Goal: Information Seeking & Learning: Learn about a topic

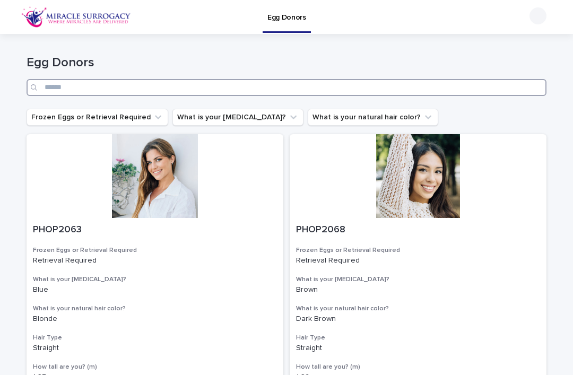
click at [398, 86] on input "Search" at bounding box center [287, 87] width 520 height 17
type input "****"
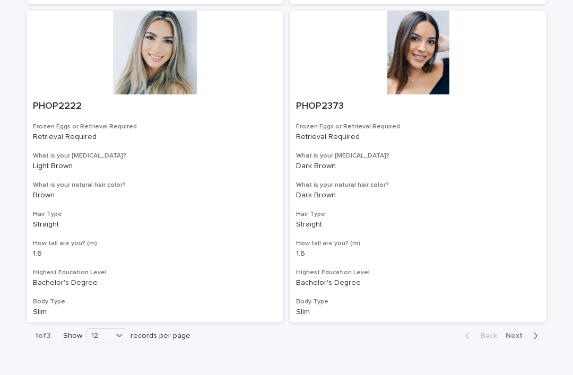
scroll to position [1716, 0]
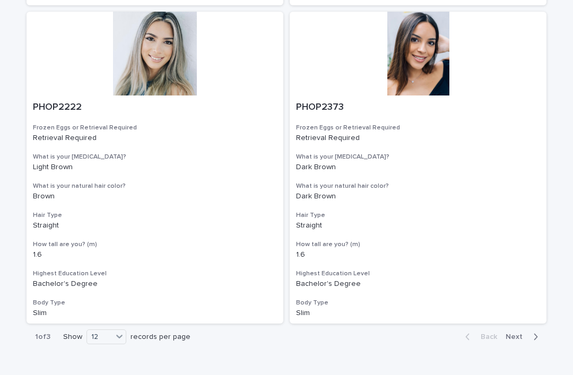
click at [518, 333] on span "Next" at bounding box center [517, 336] width 23 height 7
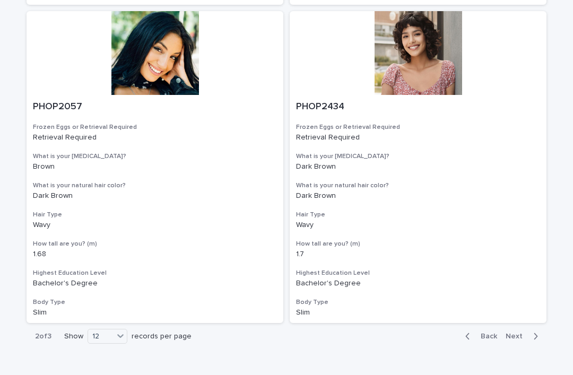
scroll to position [1716, 0]
click at [518, 333] on span "Next" at bounding box center [517, 336] width 23 height 7
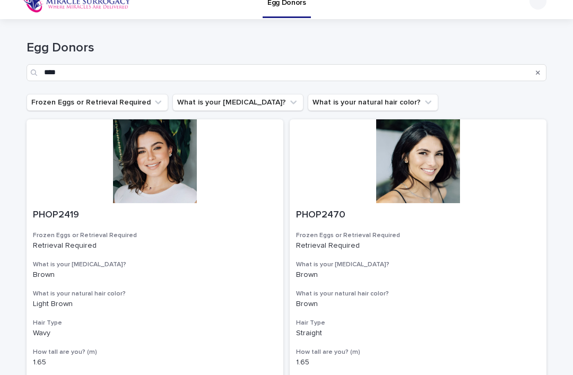
scroll to position [8, 0]
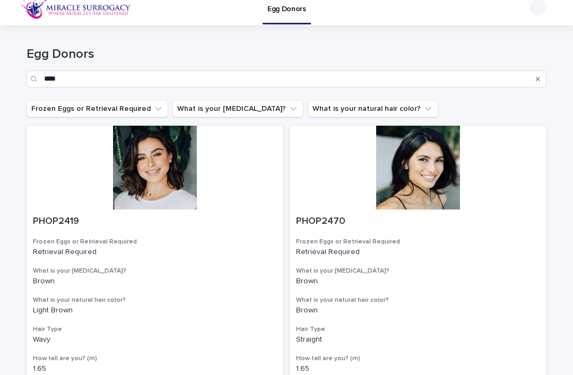
click at [538, 73] on button "Search" at bounding box center [538, 79] width 4 height 17
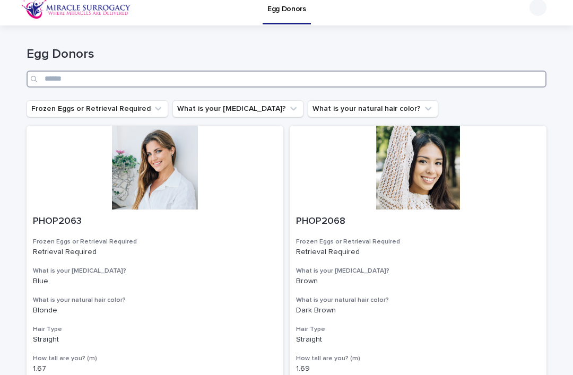
click at [494, 82] on input "Search" at bounding box center [287, 79] width 520 height 17
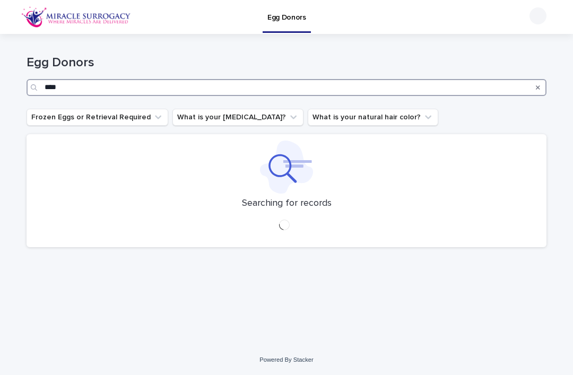
type input "****"
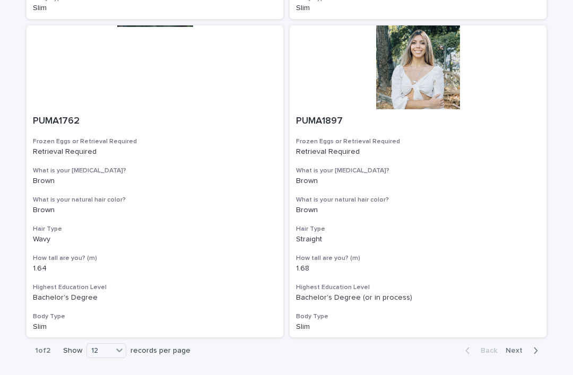
scroll to position [1703, 0]
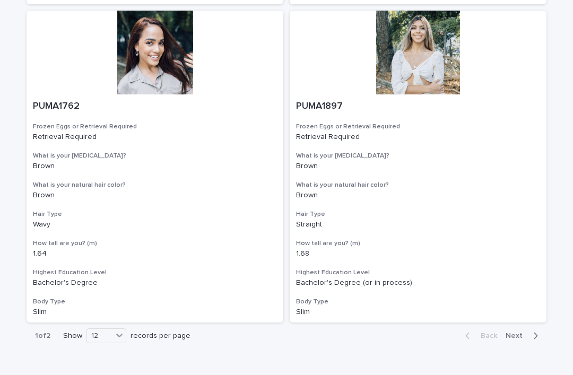
scroll to position [1716, 0]
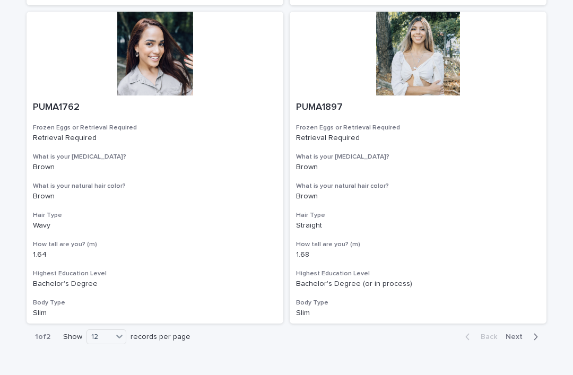
click at [511, 333] on span "Next" at bounding box center [517, 336] width 23 height 7
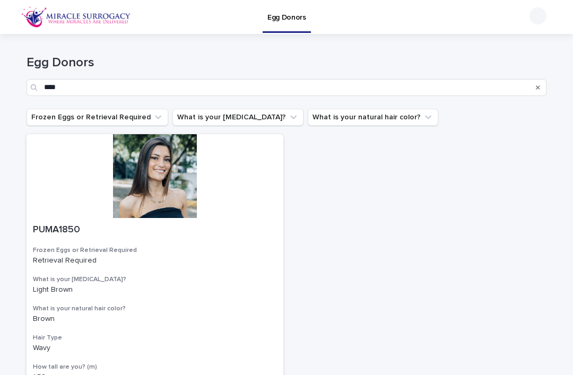
click at [104, 12] on img at bounding box center [76, 16] width 110 height 21
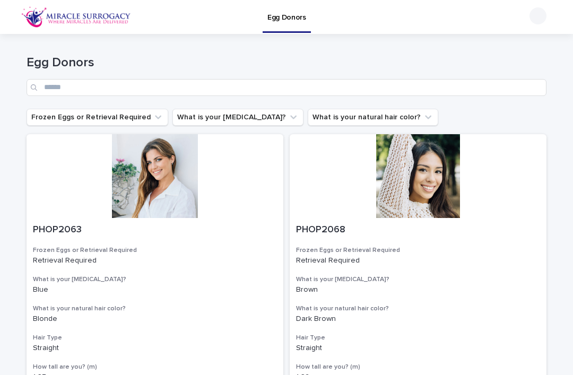
click at [58, 21] on img at bounding box center [76, 16] width 110 height 21
click at [54, 11] on img at bounding box center [76, 16] width 110 height 21
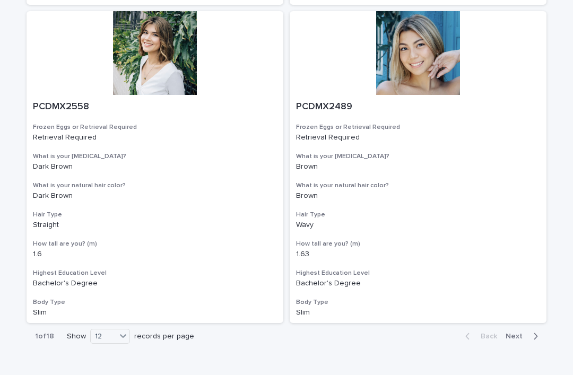
scroll to position [1716, 0]
